Goal: Task Accomplishment & Management: Complete application form

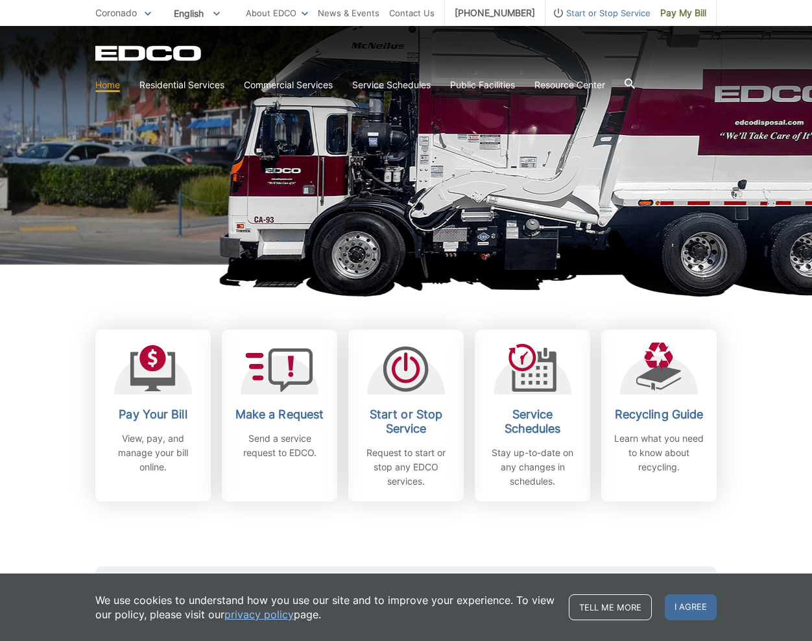
scroll to position [194, 0]
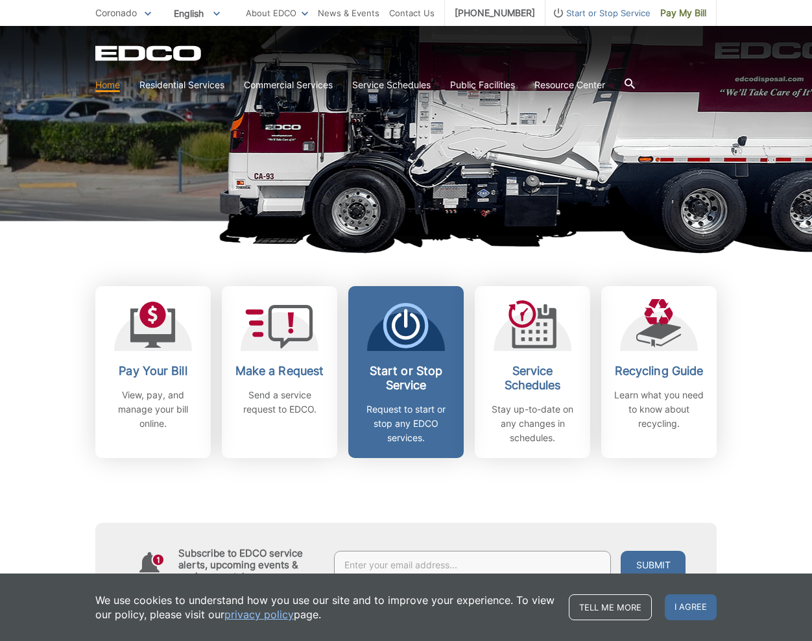
click at [399, 429] on p "Request to start or stop any EDCO services." at bounding box center [406, 423] width 96 height 43
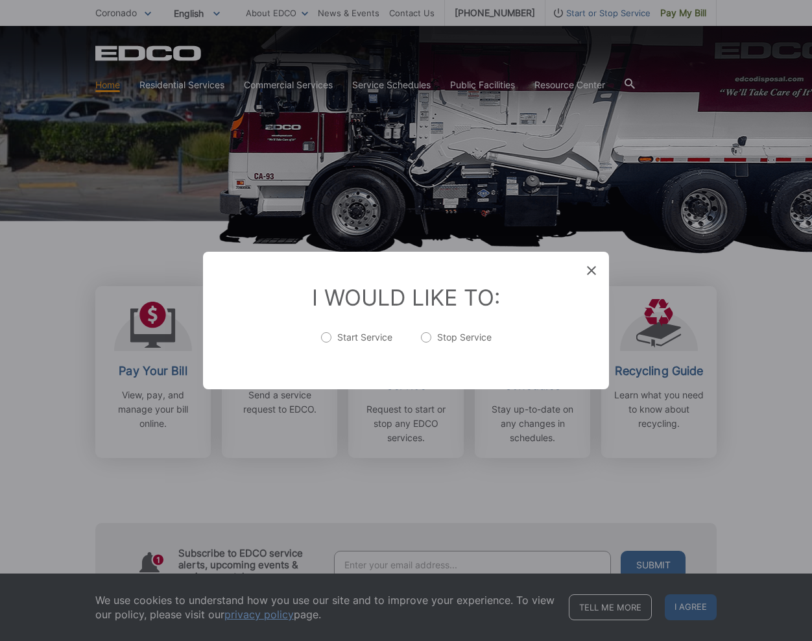
click at [327, 336] on label "Start Service" at bounding box center [356, 344] width 71 height 26
radio input "true"
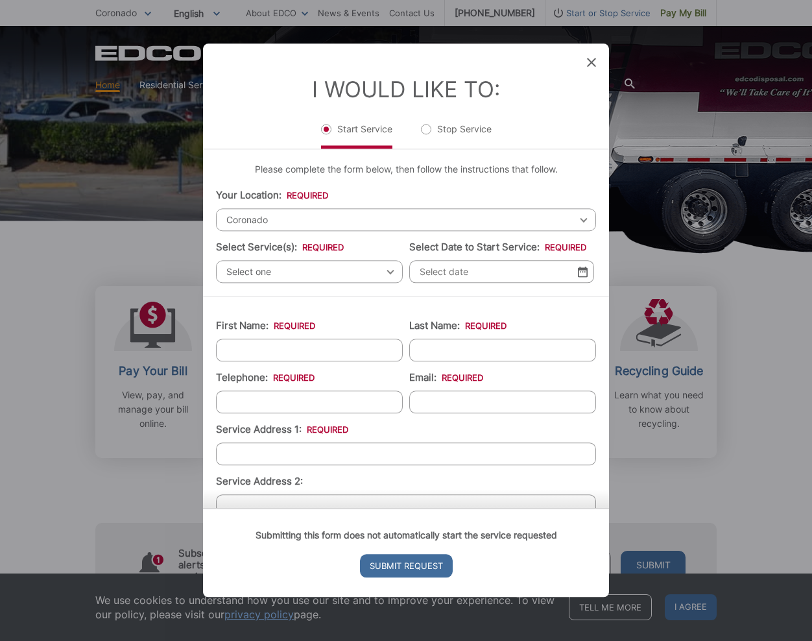
click at [278, 271] on span "Select one" at bounding box center [309, 271] width 187 height 23
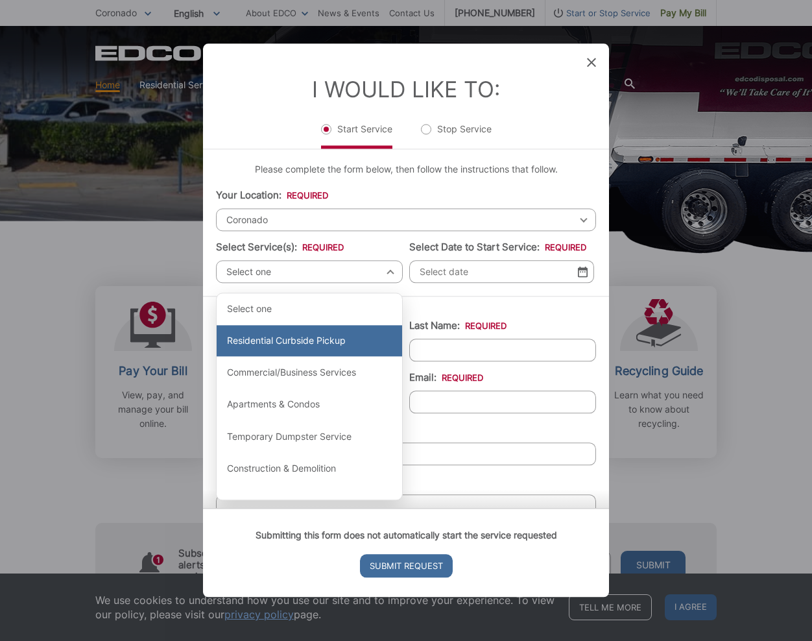
click at [295, 347] on div "Residential Curbside Pickup" at bounding box center [310, 341] width 186 height 31
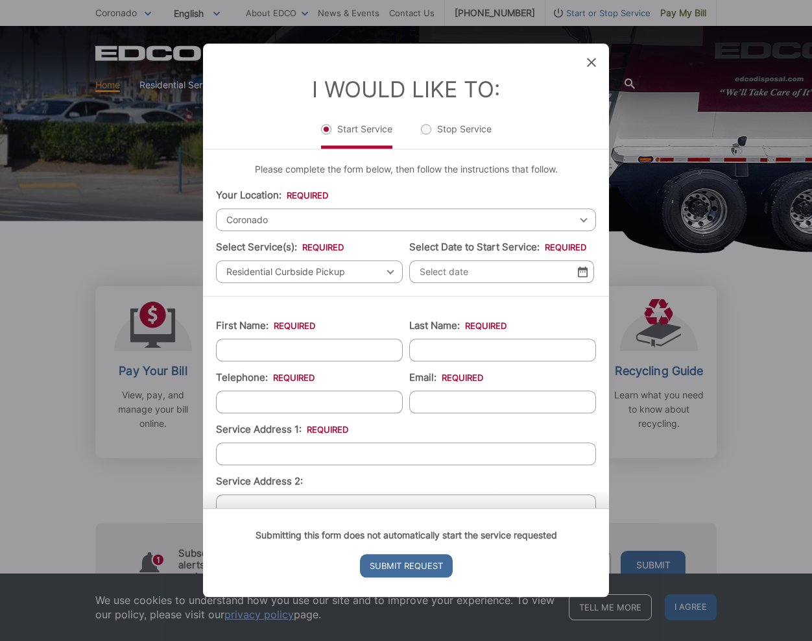
click at [584, 274] on img at bounding box center [583, 271] width 10 height 11
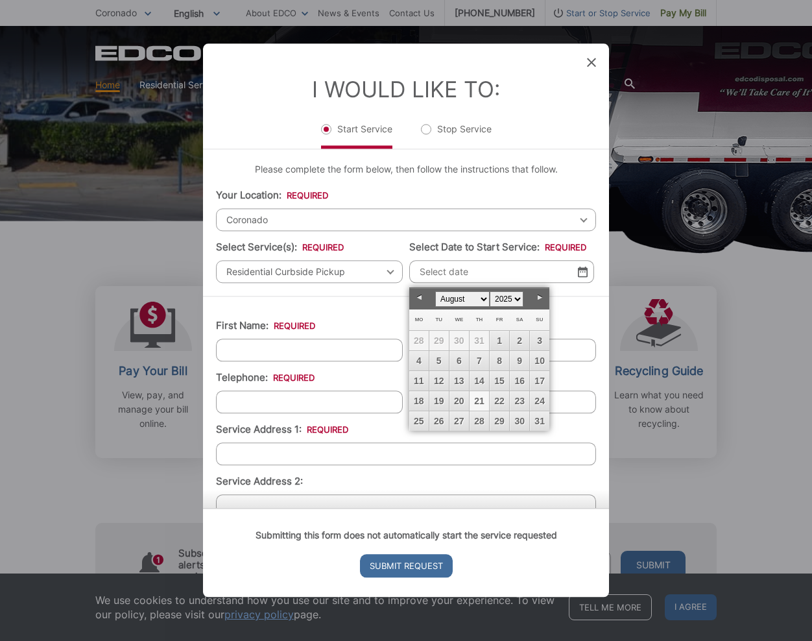
click at [485, 402] on link "21" at bounding box center [479, 400] width 19 height 19
type input "[DATE]"
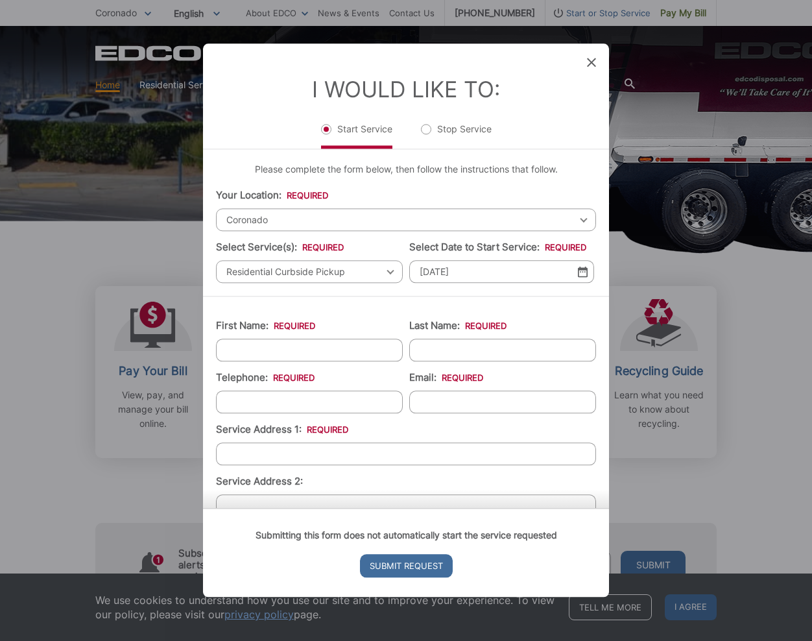
click at [344, 349] on input "First Name: *" at bounding box center [309, 350] width 187 height 23
type input "[PERSON_NAME]"
type input "6196461988"
type input "[EMAIL_ADDRESS][DOMAIN_NAME]"
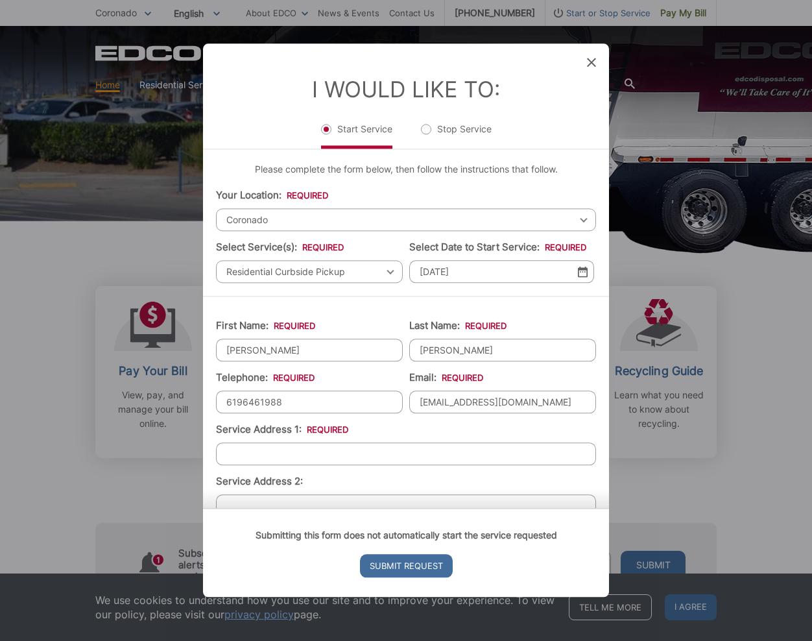
type input "[STREET_ADDRESS]"
type input "[PHONE_NUMBER]"
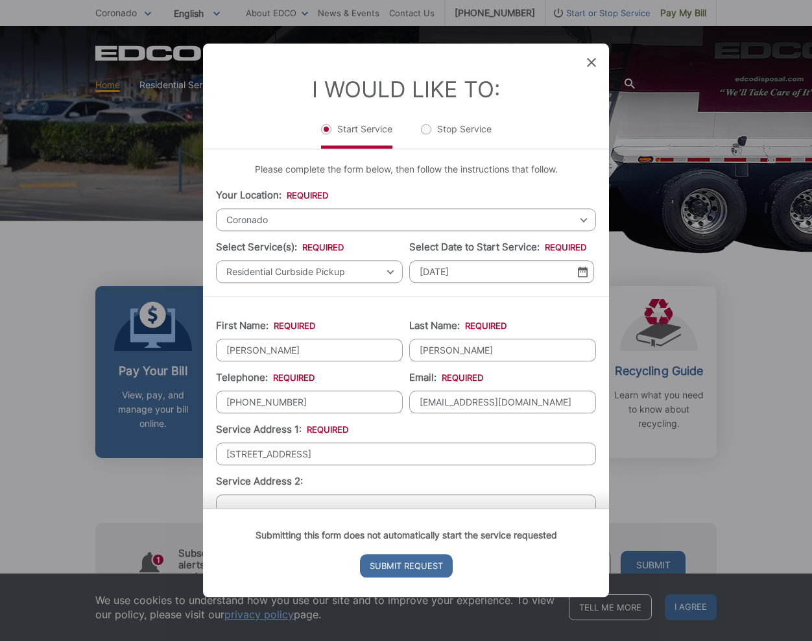
drag, startPoint x: 266, startPoint y: 461, endPoint x: 174, endPoint y: 453, distance: 92.4
click at [157, 455] on div "Entry Status None In Progress Completed None None In Progress Completed I Would…" at bounding box center [406, 320] width 812 height 641
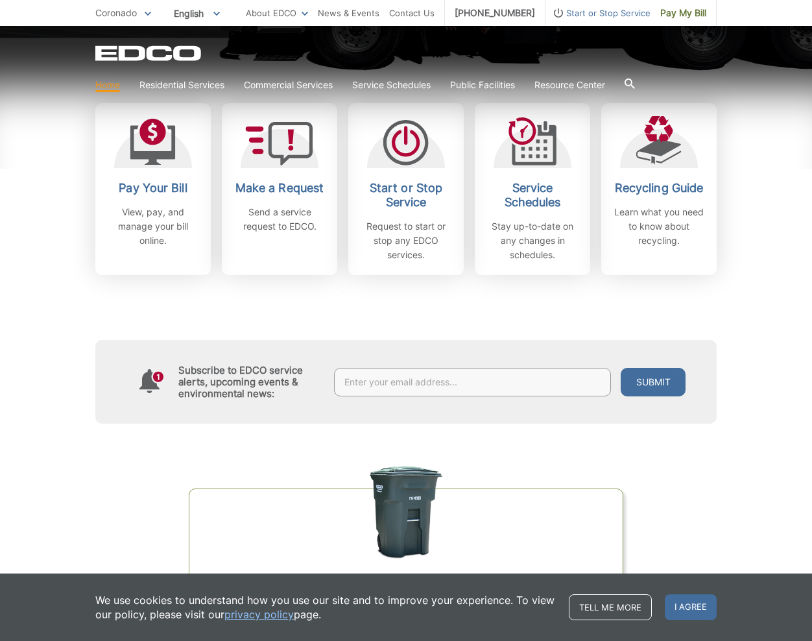
scroll to position [404, 0]
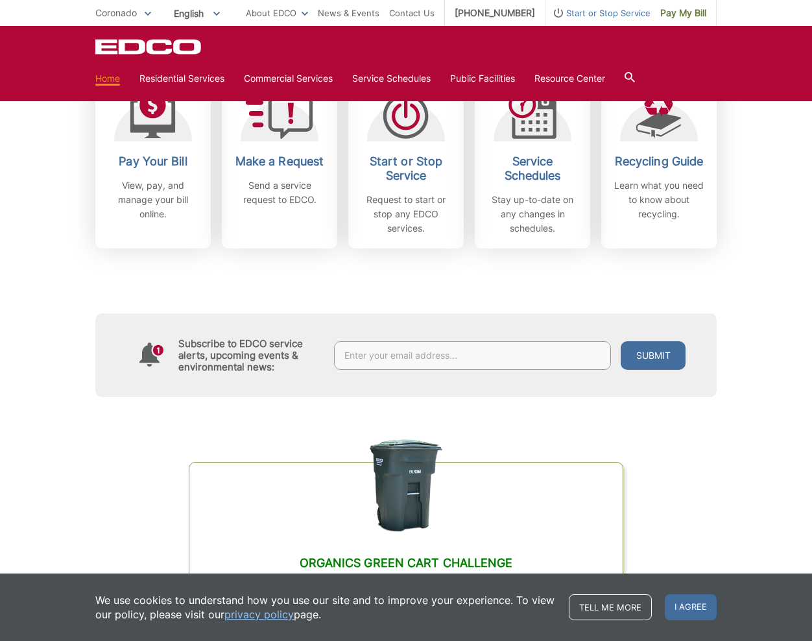
click at [694, 610] on span "I agree" at bounding box center [691, 607] width 52 height 26
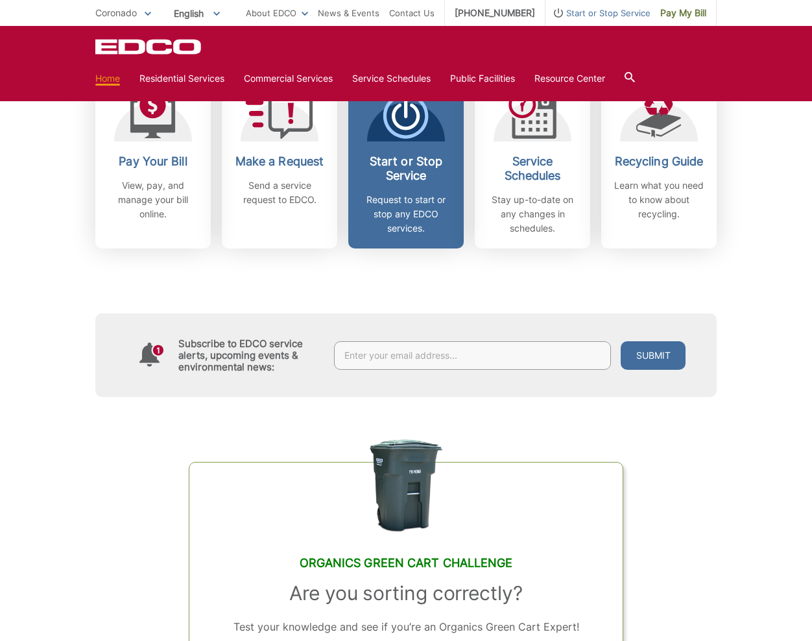
click at [413, 182] on h2 "Start or Stop Service" at bounding box center [406, 168] width 96 height 29
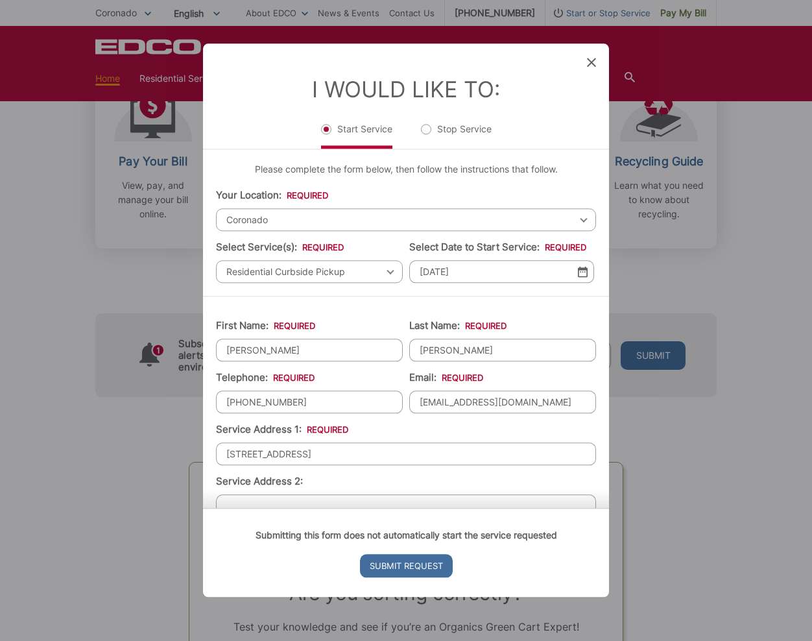
click at [334, 454] on input "[STREET_ADDRESS]" at bounding box center [406, 453] width 380 height 23
type input "1"
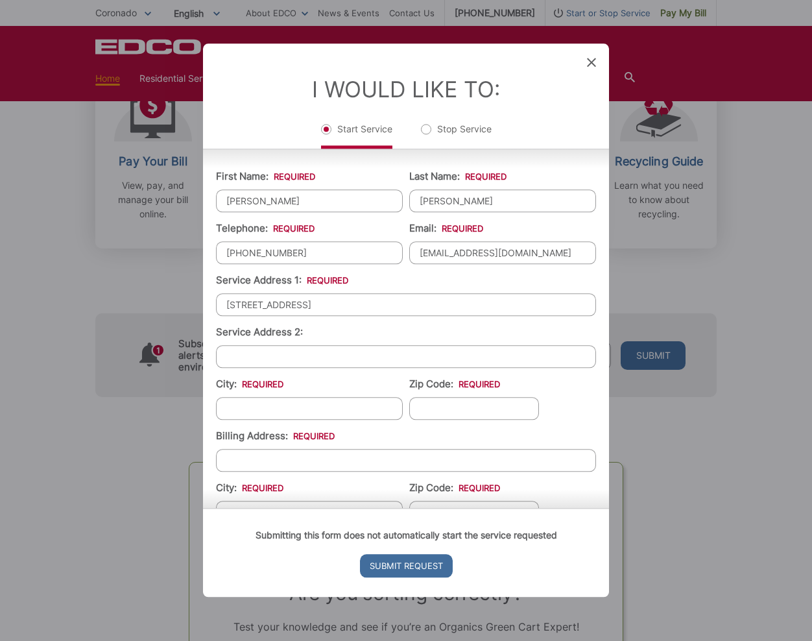
scroll to position [152, 0]
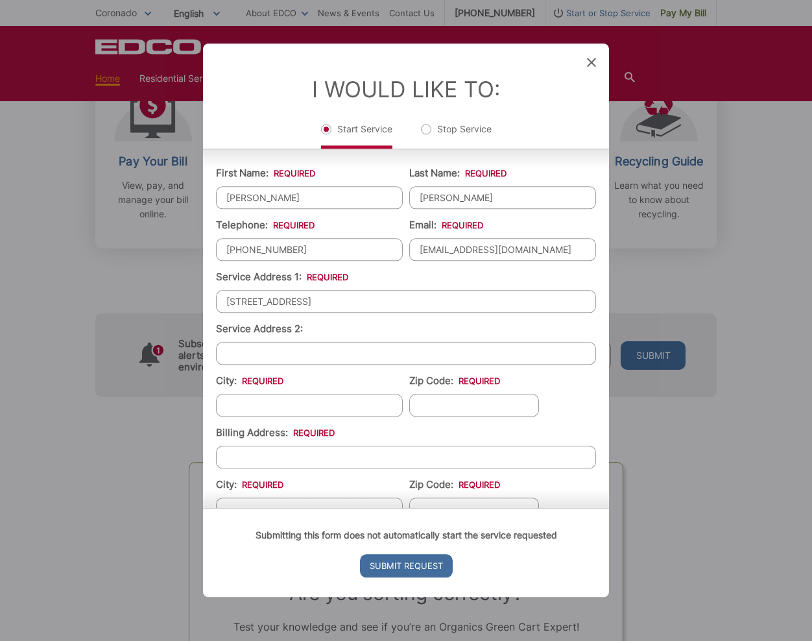
type input "[STREET_ADDRESS]"
click at [287, 396] on input "City: *" at bounding box center [309, 405] width 187 height 23
type input "Coronado"
type input "92118"
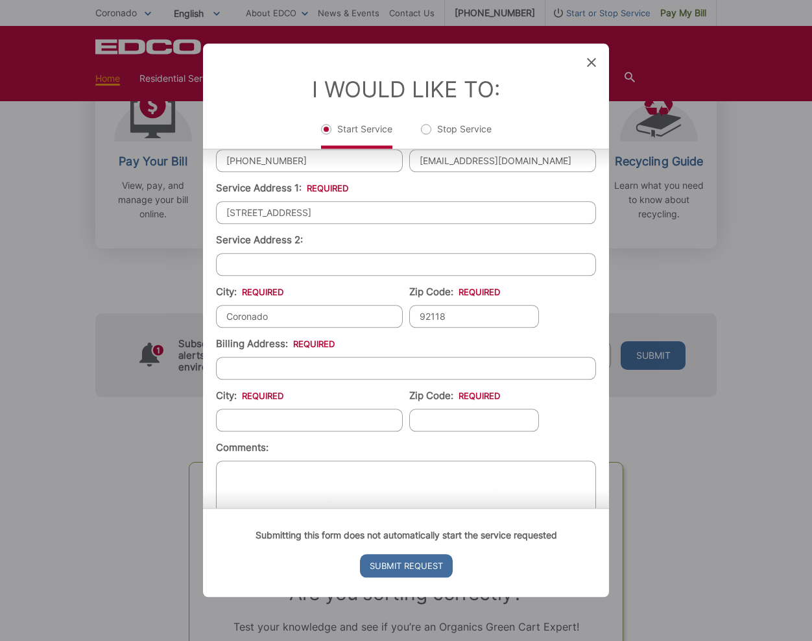
click at [266, 375] on input "Billing Address: *" at bounding box center [406, 368] width 380 height 23
type input "4"
type input "[STREET_ADDRESS]"
type input "CHULA VISTA"
type input "91910"
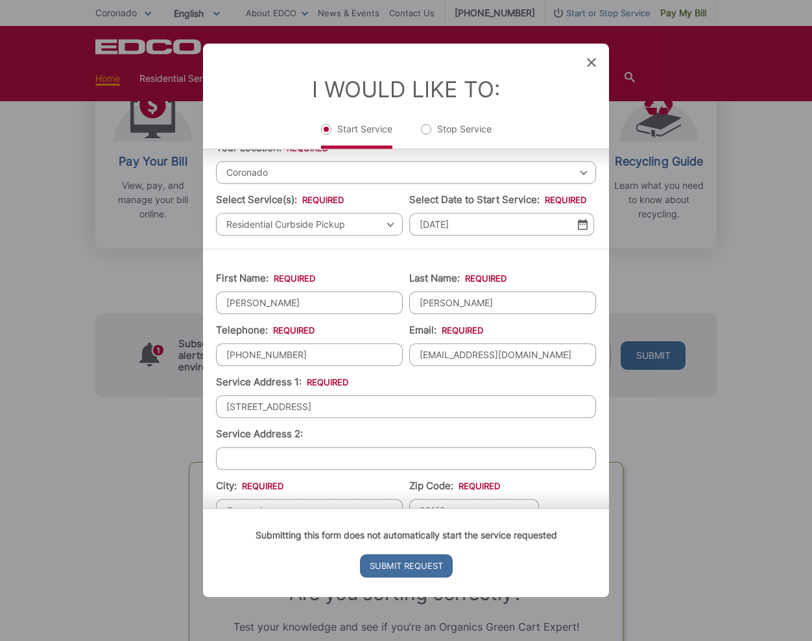
scroll to position [0, 0]
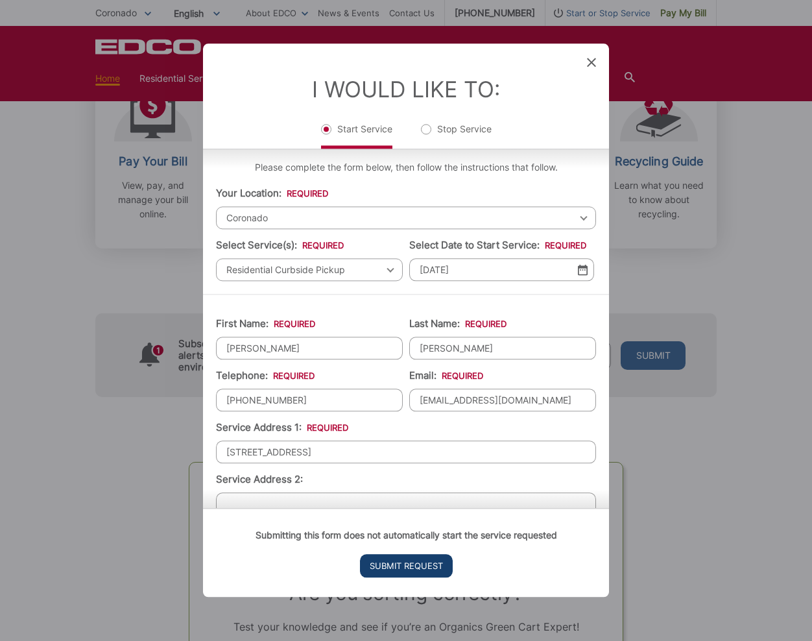
click at [420, 568] on input "Submit Request" at bounding box center [406, 566] width 93 height 23
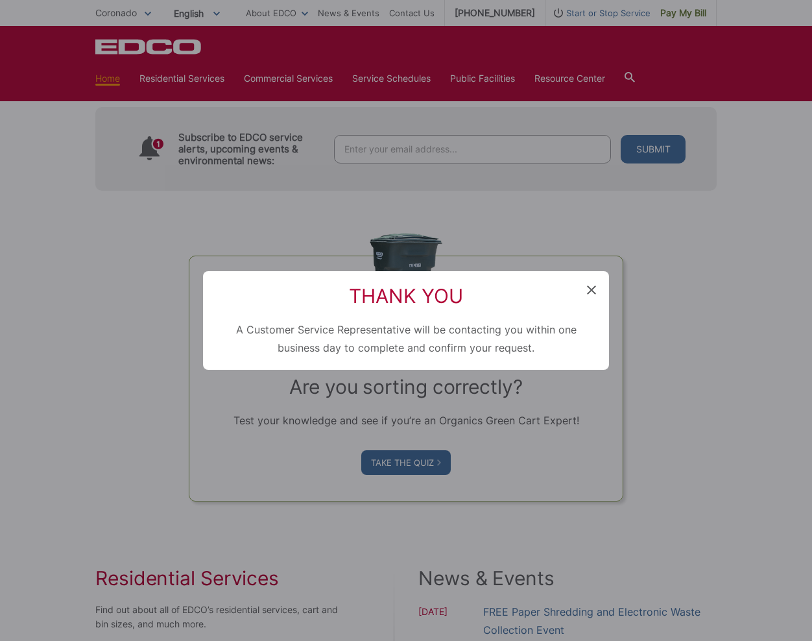
click at [590, 288] on icon at bounding box center [591, 289] width 9 height 9
